Goal: Entertainment & Leisure: Consume media (video, audio)

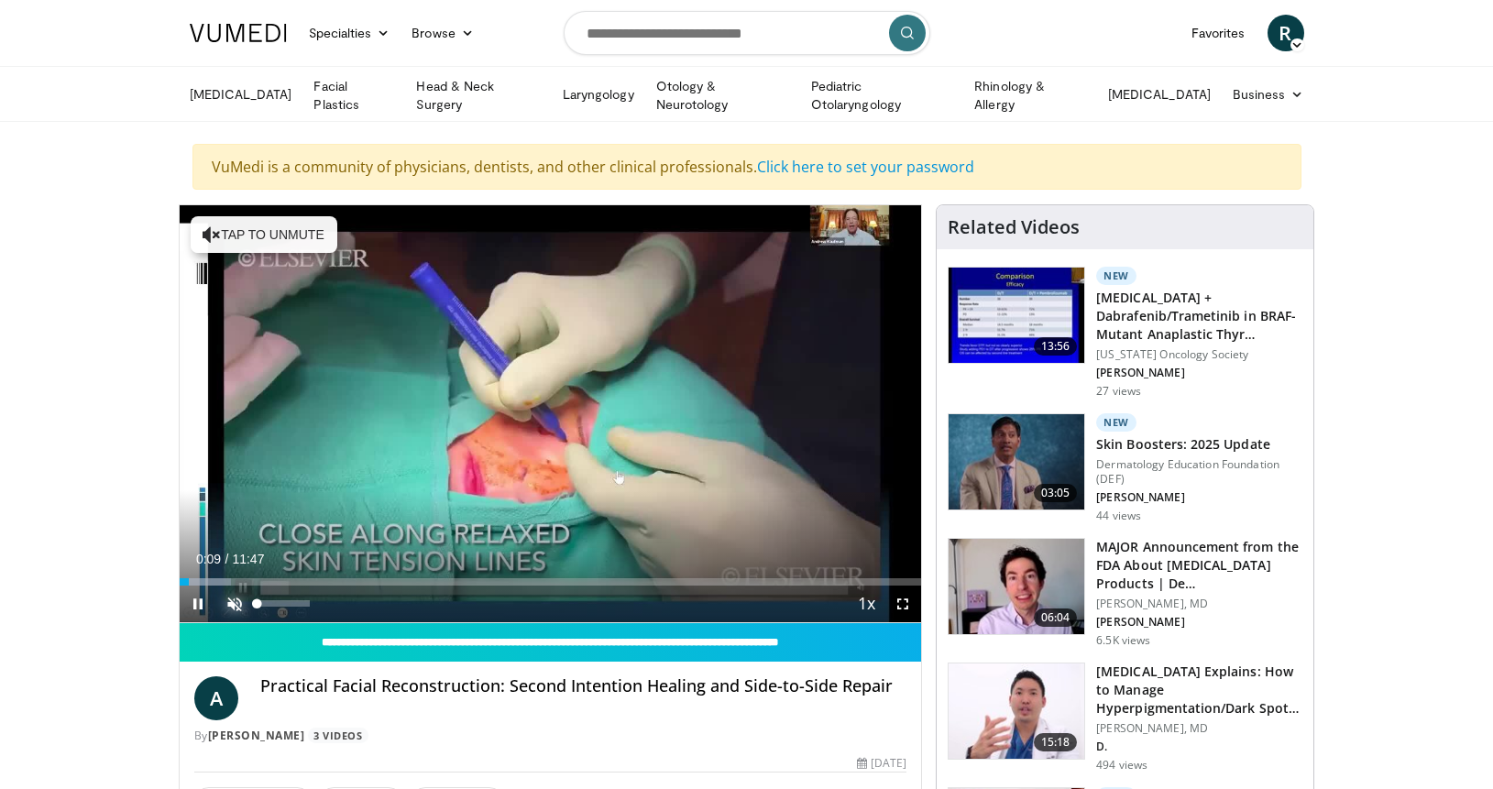
click at [242, 594] on span "Video Player" at bounding box center [234, 604] width 37 height 37
click at [901, 599] on span "Video Player" at bounding box center [902, 604] width 37 height 37
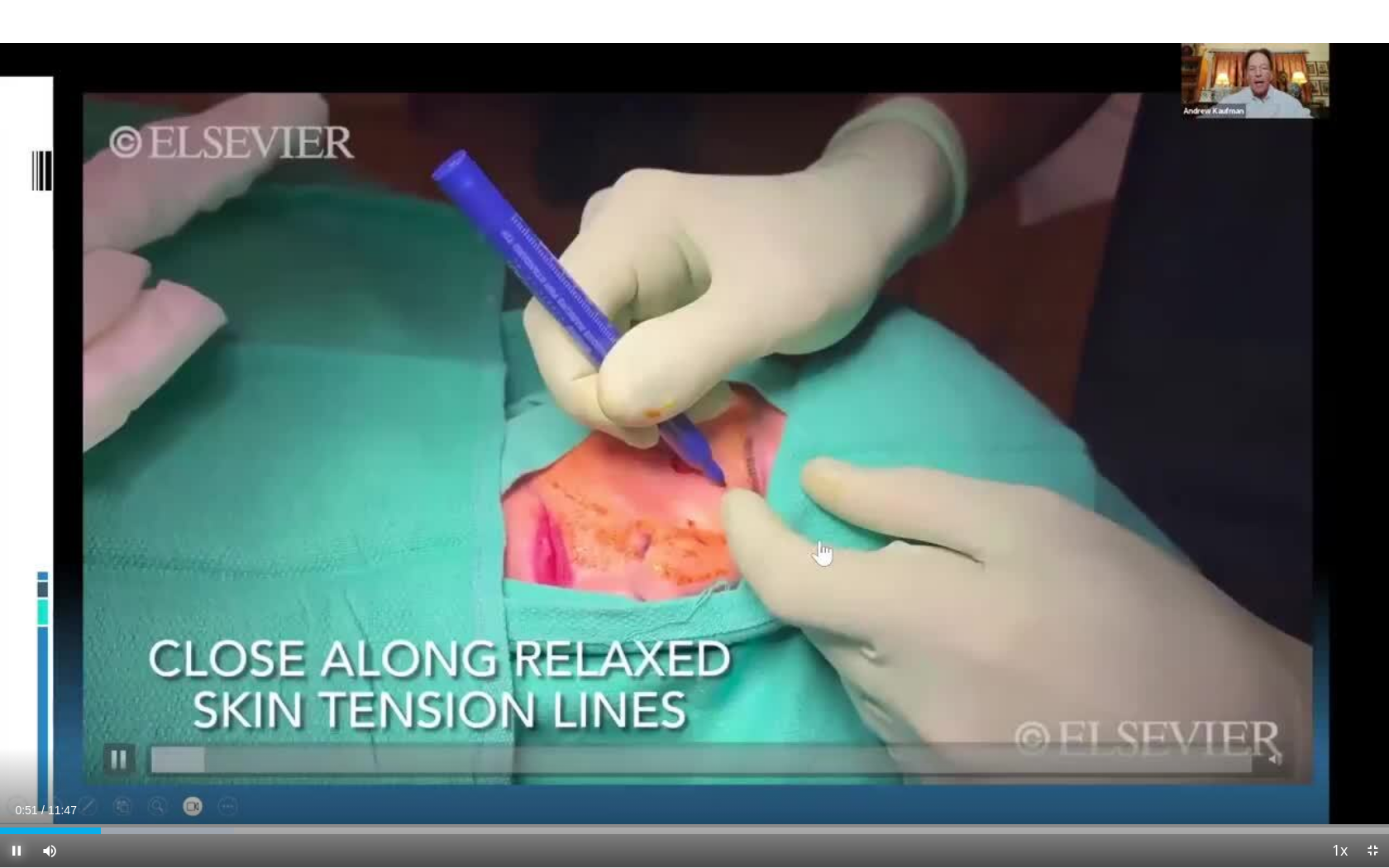
click at [15, 711] on span "Video Player" at bounding box center [16, 851] width 33 height 33
click at [14, 711] on span "Video Player" at bounding box center [16, 851] width 33 height 33
